Goal: Check status: Check status

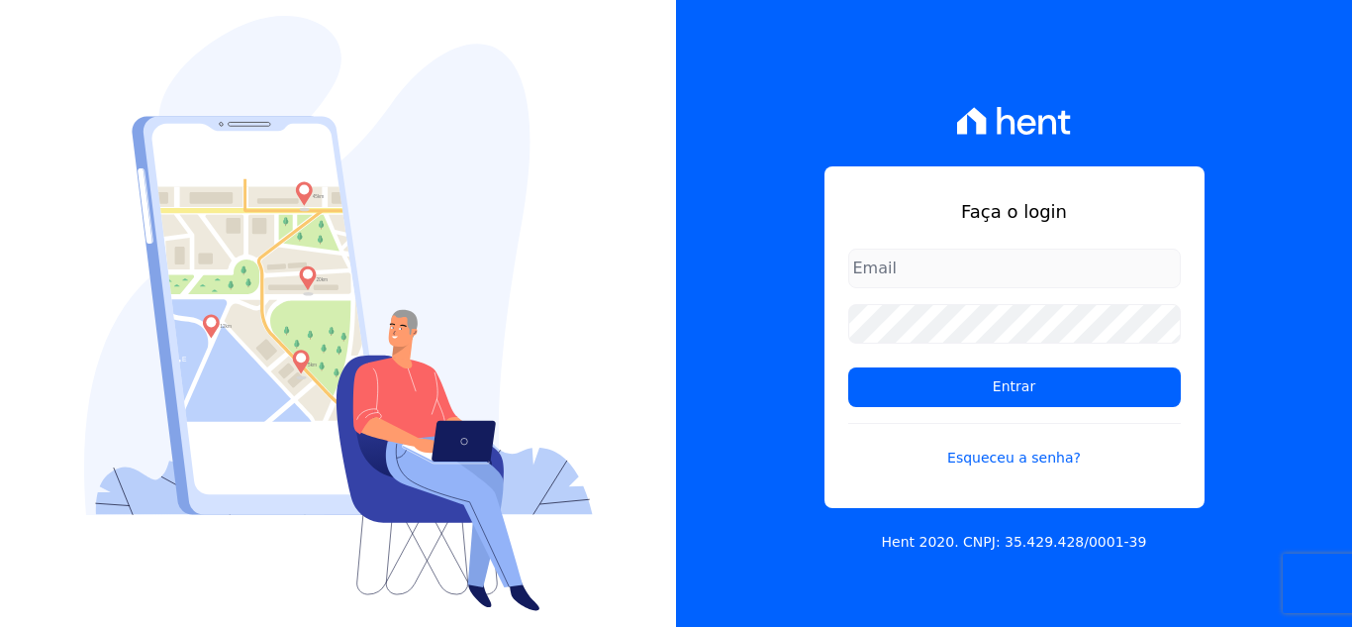
click at [989, 263] on input "email" at bounding box center [1014, 268] width 333 height 40
type input "[EMAIL_ADDRESS][DOMAIN_NAME]"
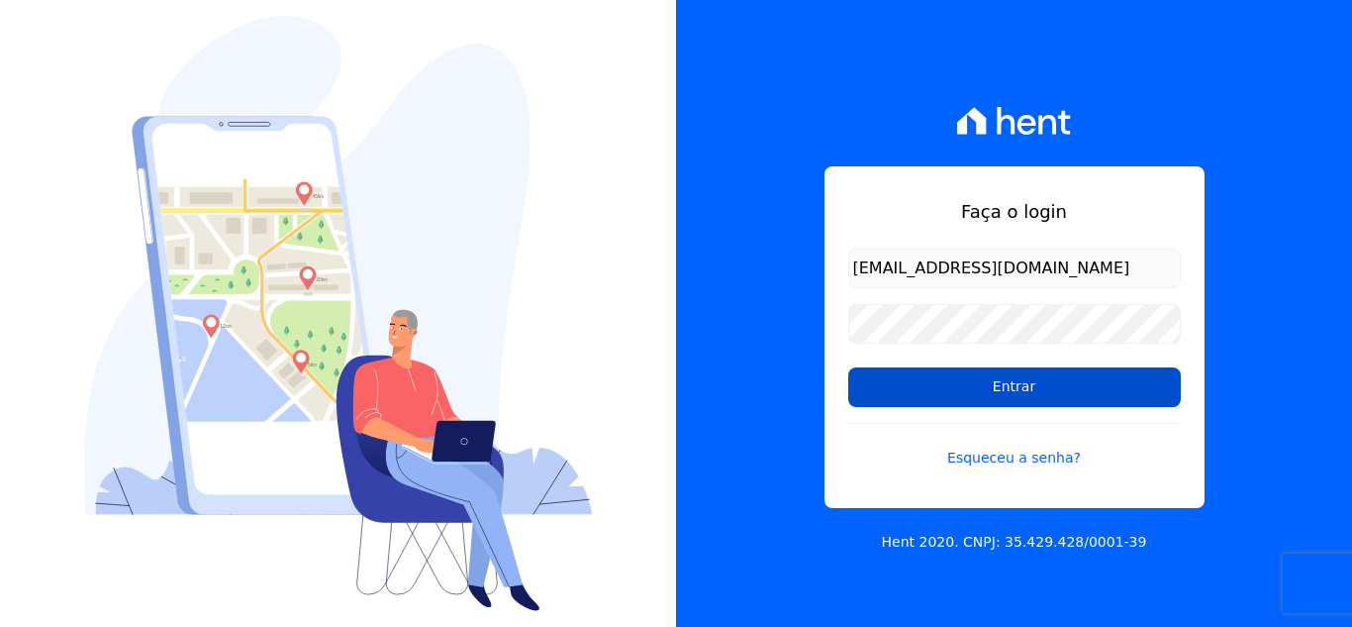
click at [930, 385] on input "Entrar" at bounding box center [1014, 387] width 333 height 40
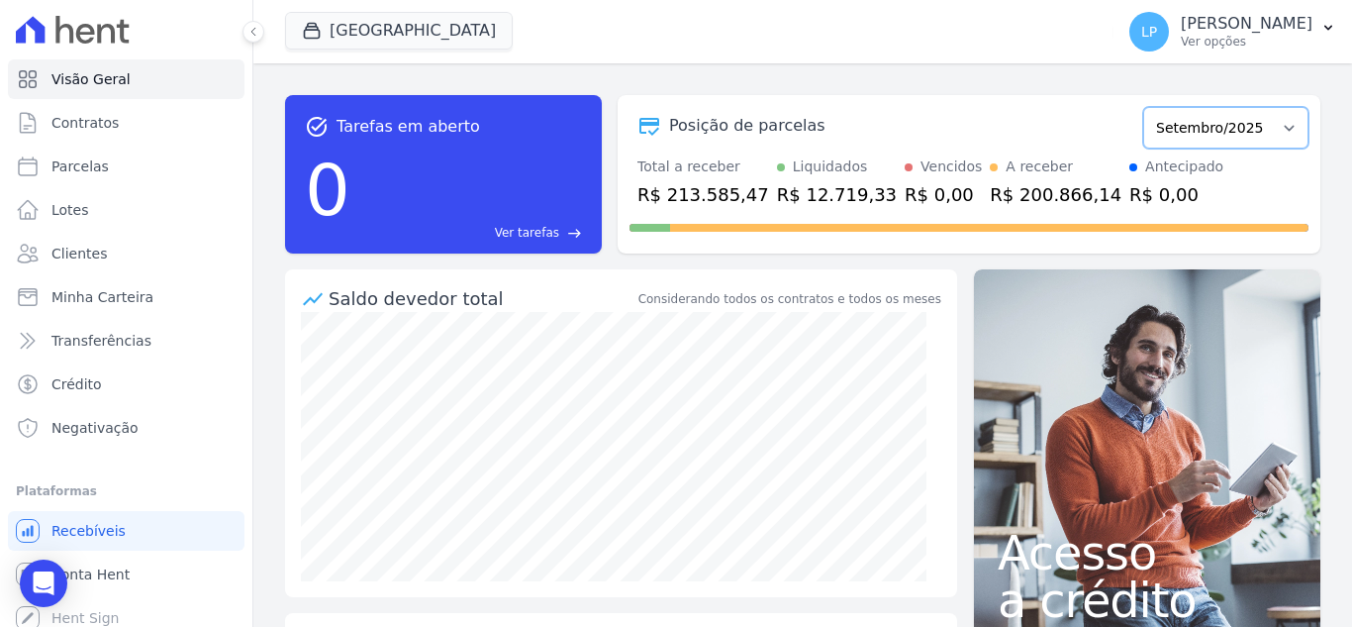
click at [1249, 136] on select "Abril/2023 Maio/2023 Junho/2023 Julho/2023 Agosto/2023 Setembro/2023 Outubro/20…" at bounding box center [1225, 128] width 165 height 42
click at [1277, 135] on select "Abril/2023 Maio/2023 Junho/2023 Julho/2023 Agosto/2023 Setembro/2023 Outubro/20…" at bounding box center [1225, 128] width 165 height 42
click at [109, 570] on span "Conta Hent" at bounding box center [90, 574] width 78 height 20
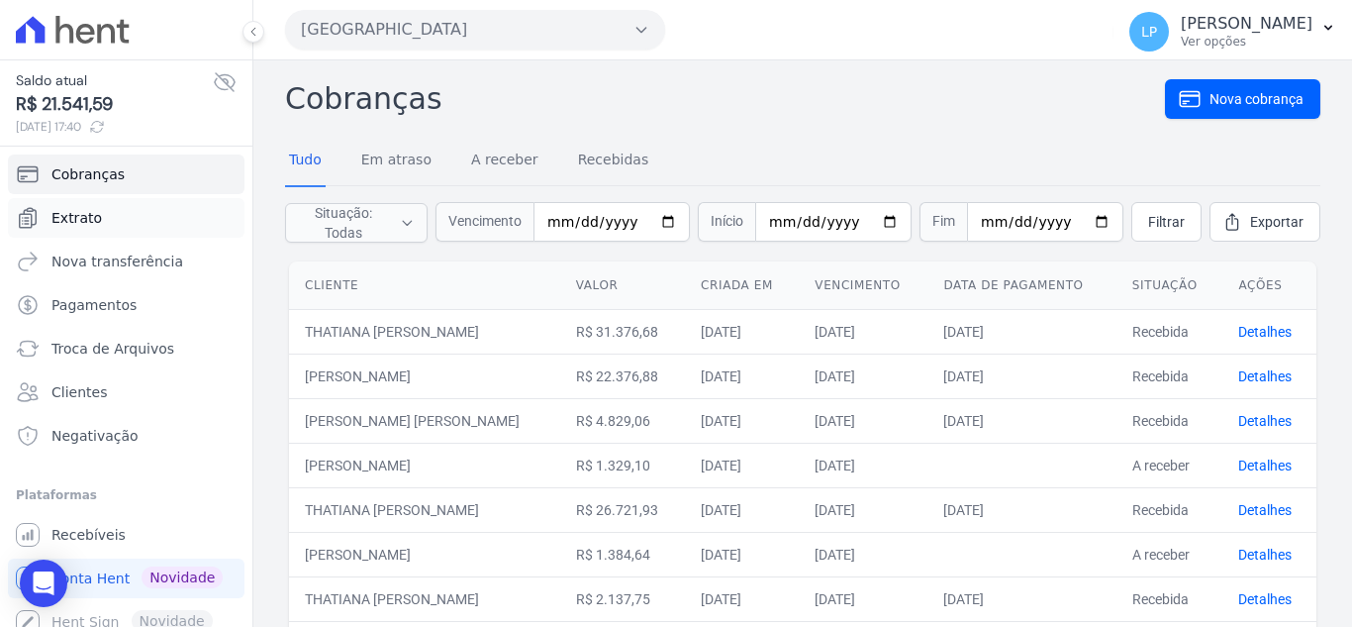
click at [87, 219] on span "Extrato" at bounding box center [76, 218] width 50 height 20
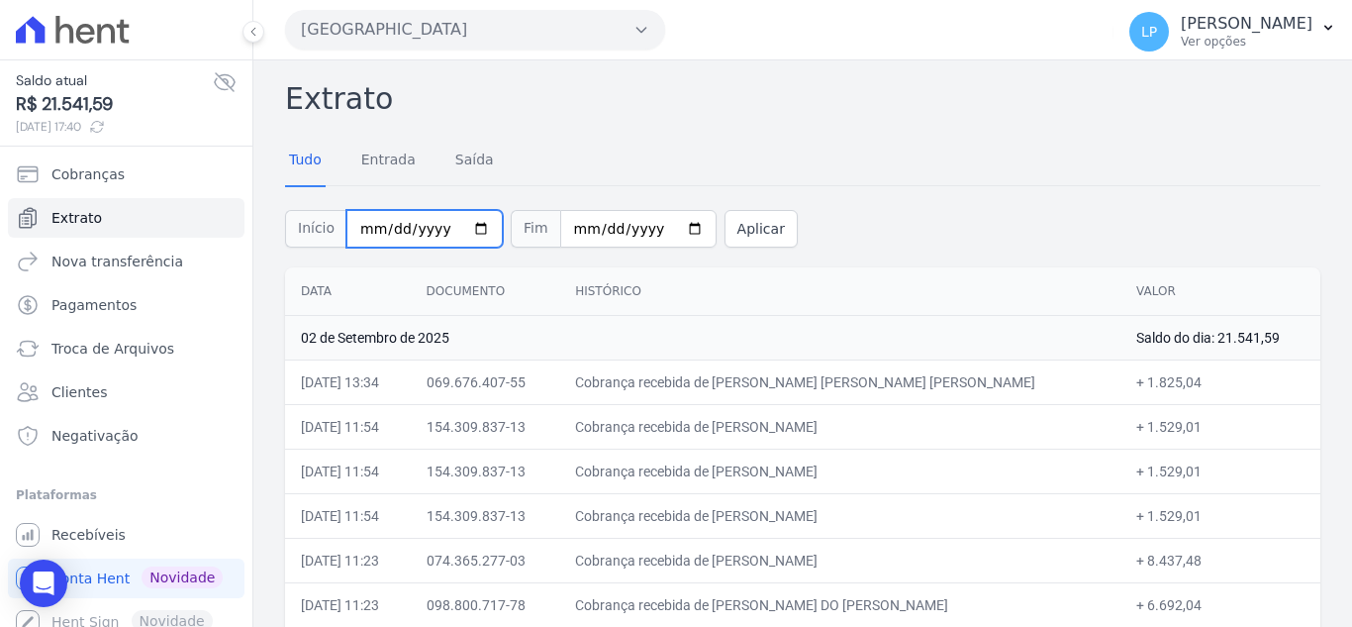
click at [390, 224] on input "2025-09-01" at bounding box center [424, 229] width 156 height 38
type input "2025-08-01"
click at [568, 231] on input "2025-09-02" at bounding box center [638, 229] width 156 height 38
type input "2025-09-03"
type input "2025-08-31"
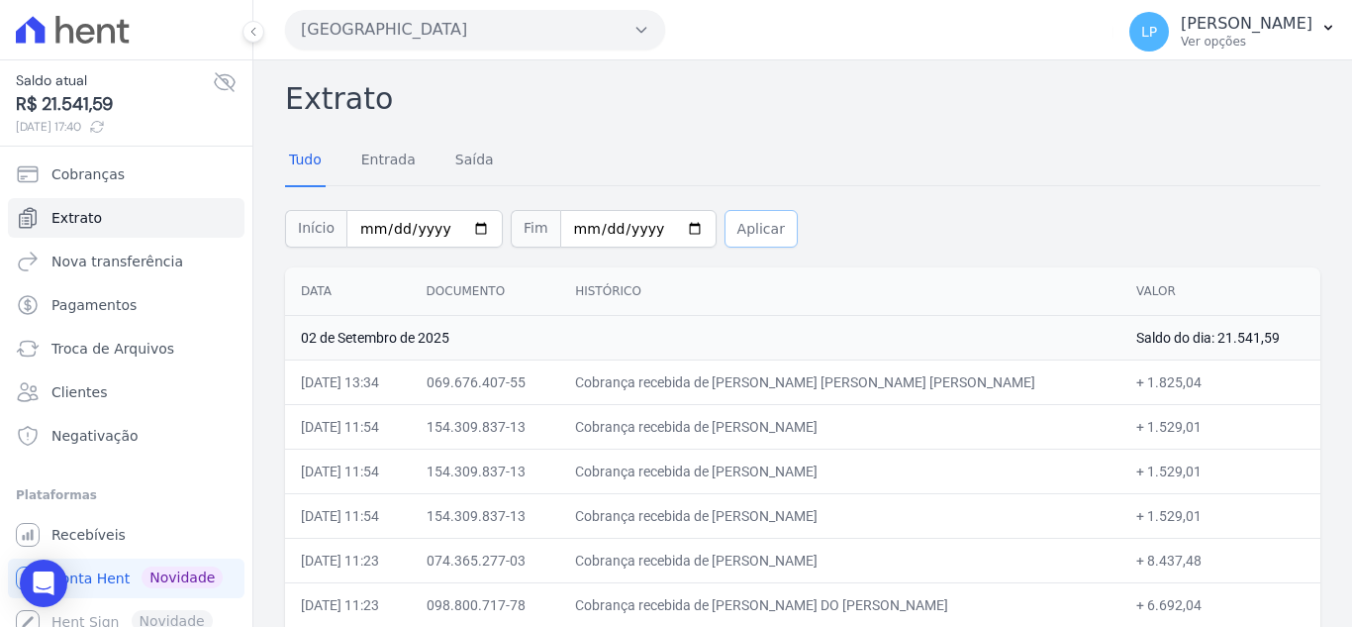
click at [738, 225] on button "Aplicar" at bounding box center [761, 229] width 73 height 38
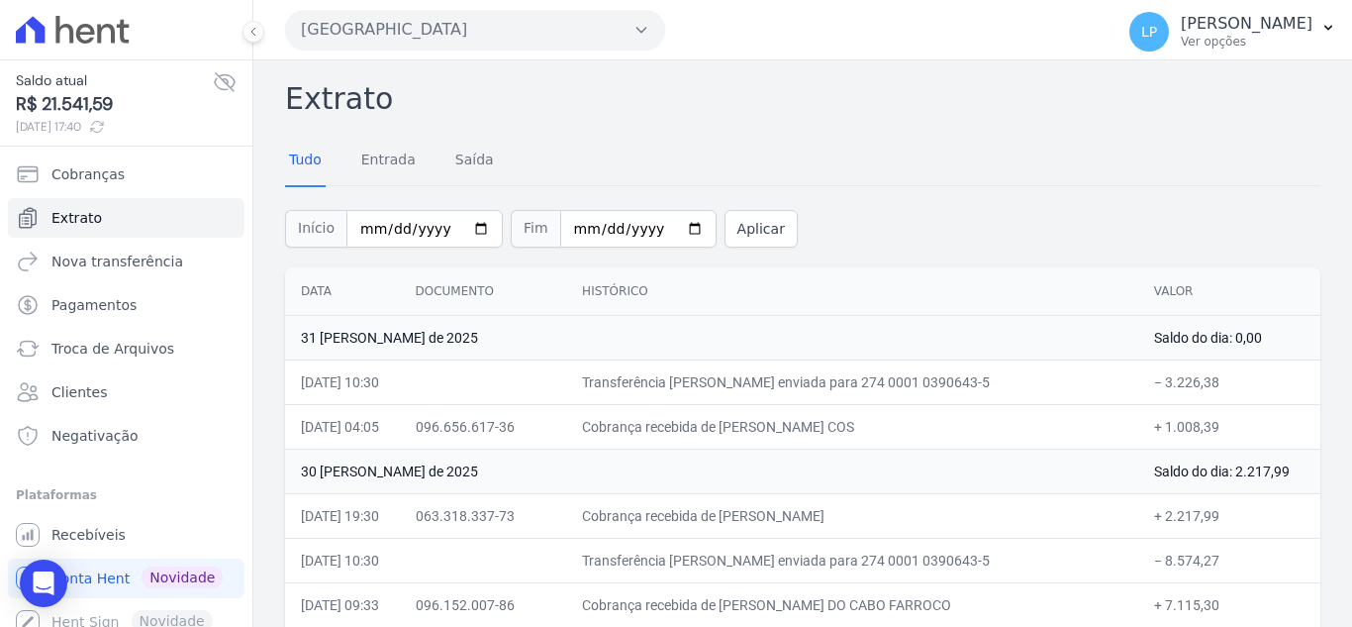
click at [679, 298] on th "Histórico" at bounding box center [852, 291] width 572 height 49
drag, startPoint x: 1200, startPoint y: 598, endPoint x: 276, endPoint y: 109, distance: 1045.1
copy div "Extrato Tudo Entrada Saída Início Fim Aplicar Data Documento Histórico Valor 31…"
click at [561, 34] on button "Estação Nogueira" at bounding box center [475, 30] width 380 height 40
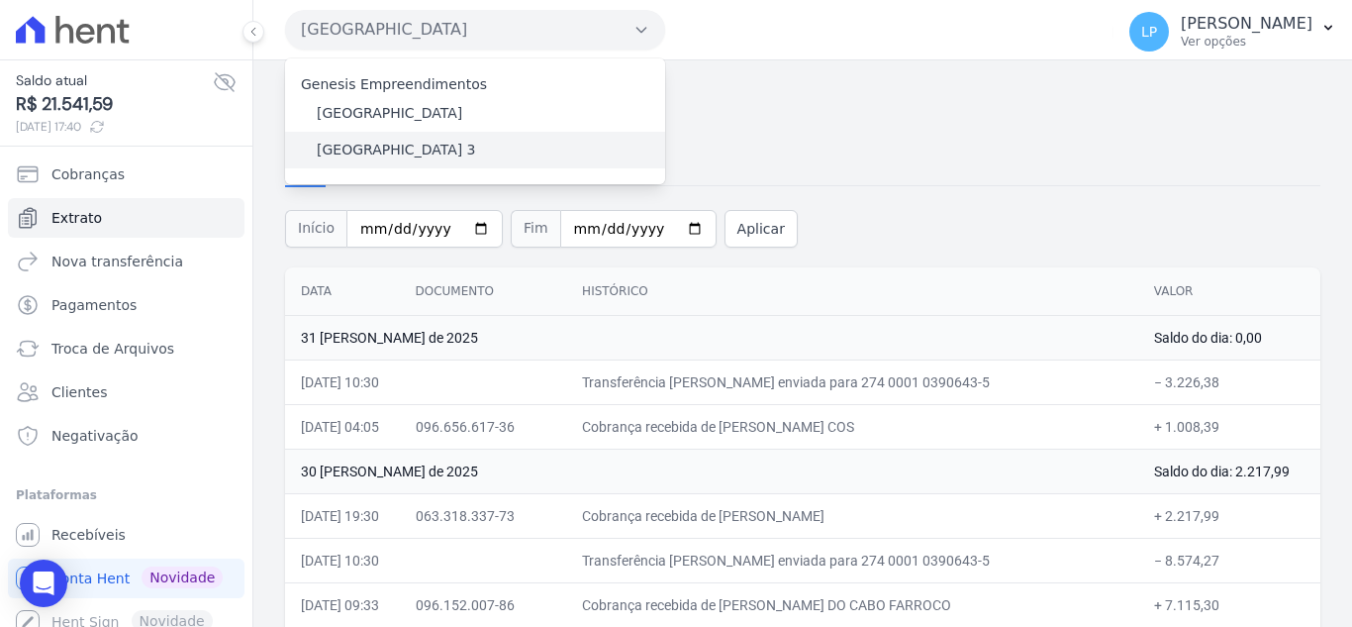
click at [377, 149] on label "Estação Nogueira 3" at bounding box center [396, 150] width 159 height 21
click at [0, 0] on input "Estação Nogueira 3" at bounding box center [0, 0] width 0 height 0
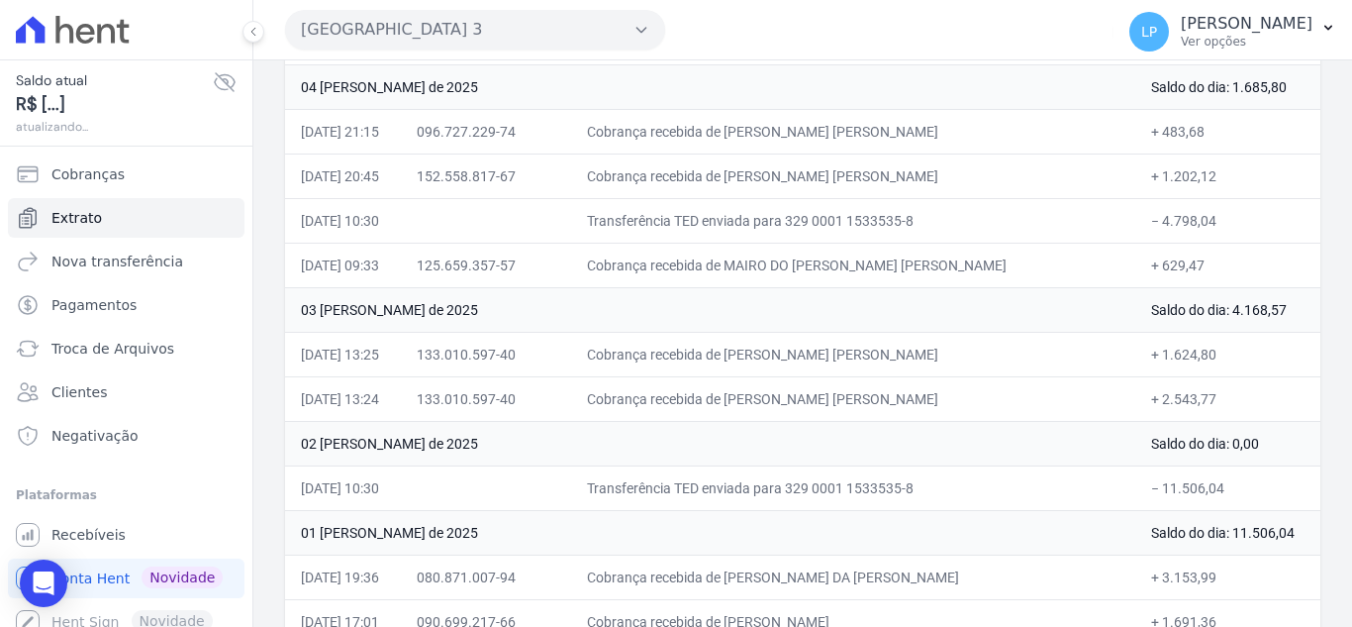
scroll to position [6788, 0]
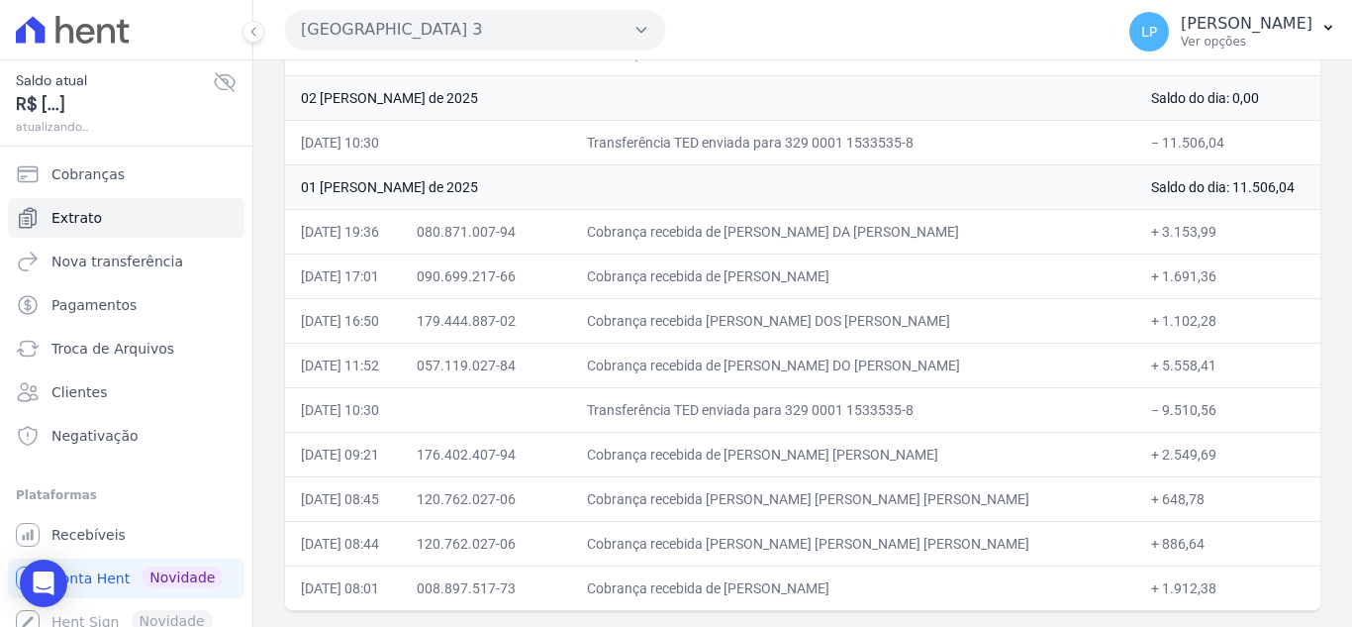
drag, startPoint x: 284, startPoint y: 100, endPoint x: 1351, endPoint y: 673, distance: 1211.4
click at [1351, 626] on html "Saldo atual R$ [...] atualizando... Cobranças Extrato Nova transferência Pagame…" at bounding box center [676, 313] width 1352 height 627
copy div "Extrato Tudo Entrada Saída Início Fim Aplicar"
